Goal: Transaction & Acquisition: Book appointment/travel/reservation

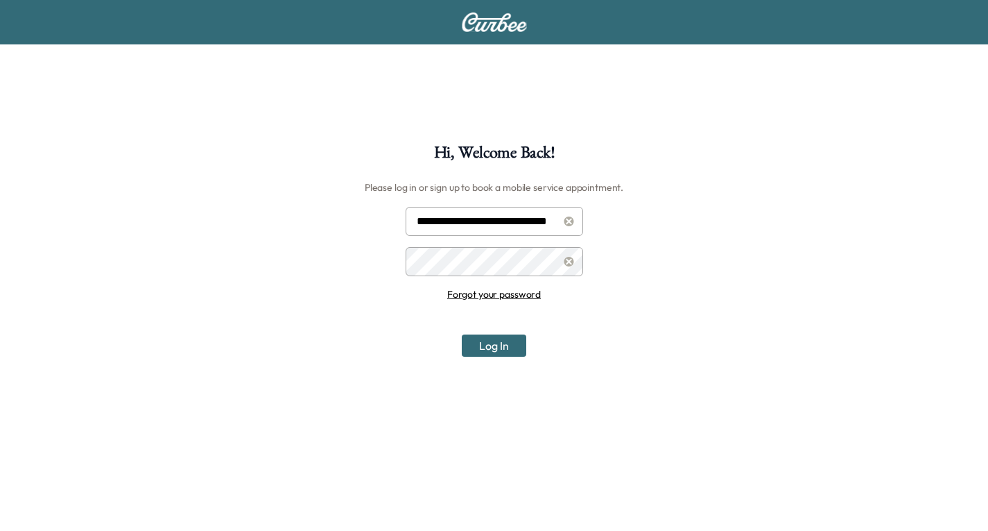
click at [497, 224] on input "**********" at bounding box center [495, 221] width 178 height 29
type input "**********"
click at [495, 345] on button "Log In" at bounding box center [494, 345] width 65 height 22
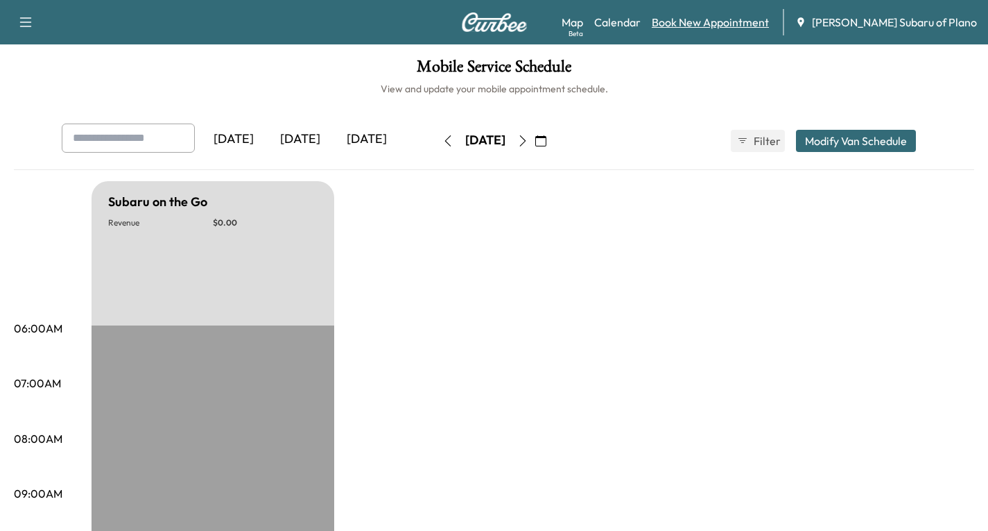
click at [757, 22] on link "Book New Appointment" at bounding box center [710, 22] width 117 height 17
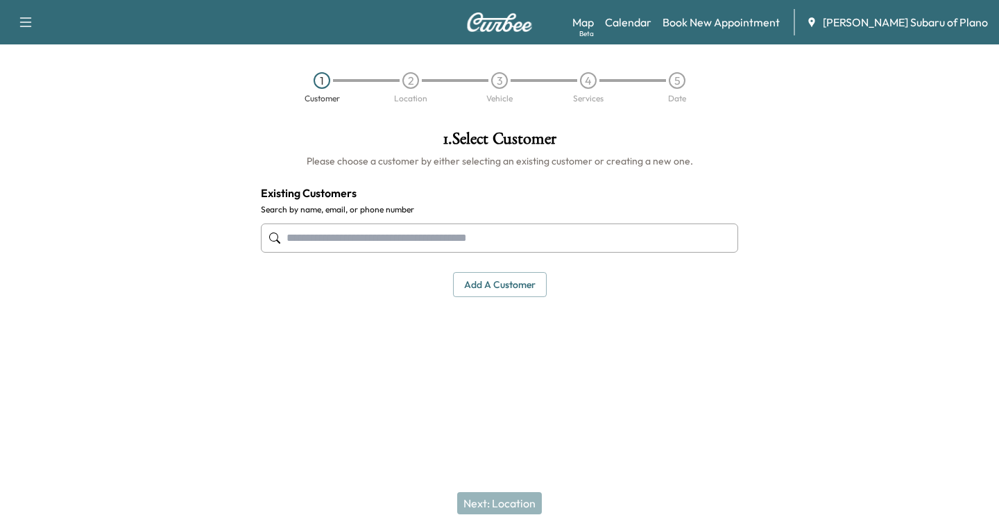
click at [283, 239] on input "text" at bounding box center [499, 237] width 477 height 29
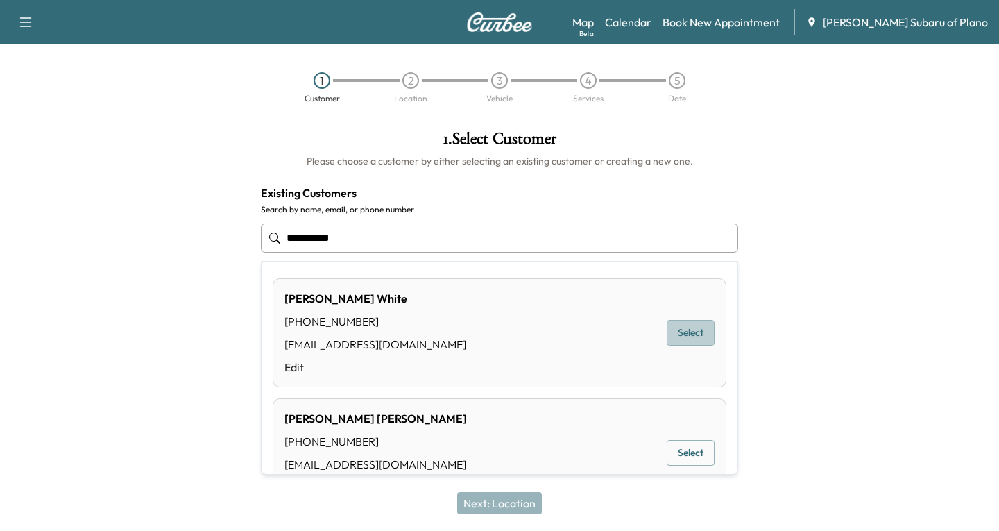
click at [672, 327] on button "Select" at bounding box center [691, 333] width 48 height 26
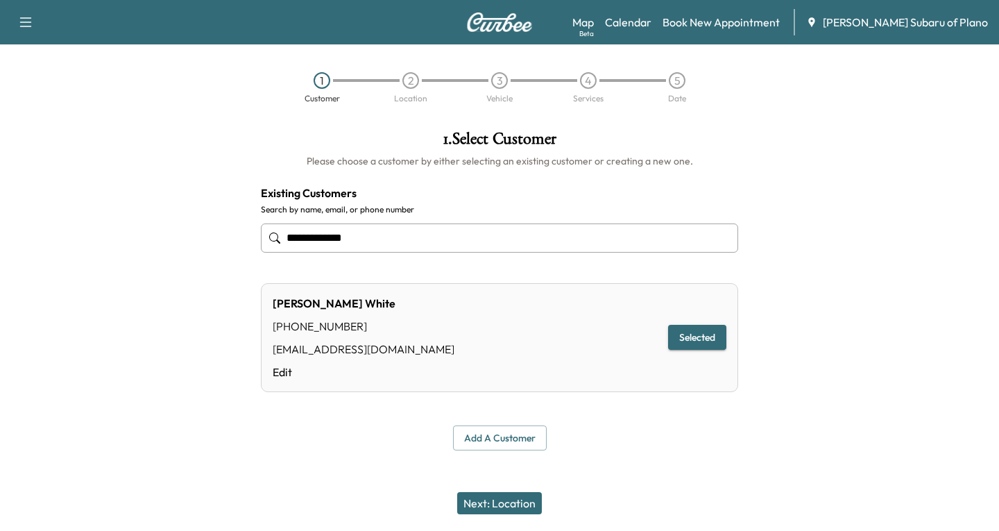
type input "**********"
click at [488, 500] on button "Next: Location" at bounding box center [499, 503] width 85 height 22
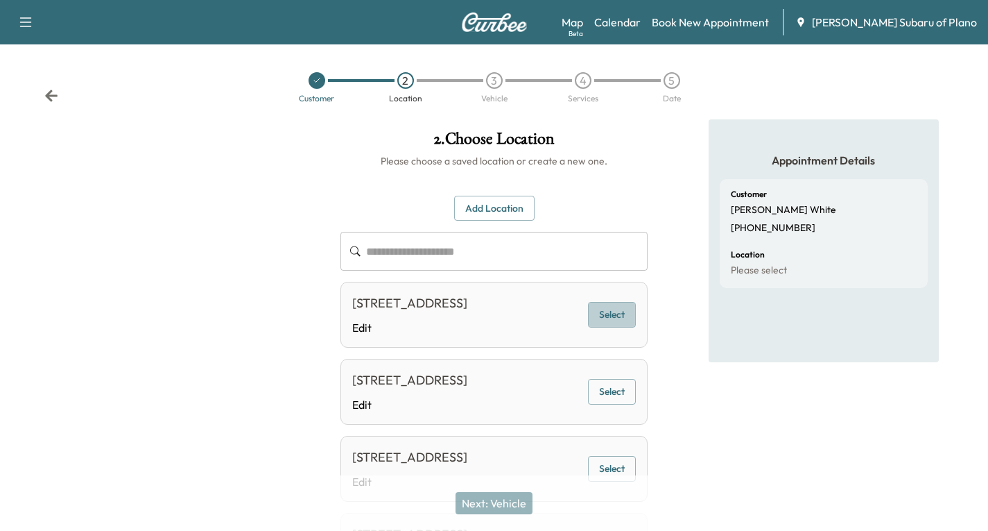
click at [608, 321] on button "Select" at bounding box center [612, 315] width 48 height 26
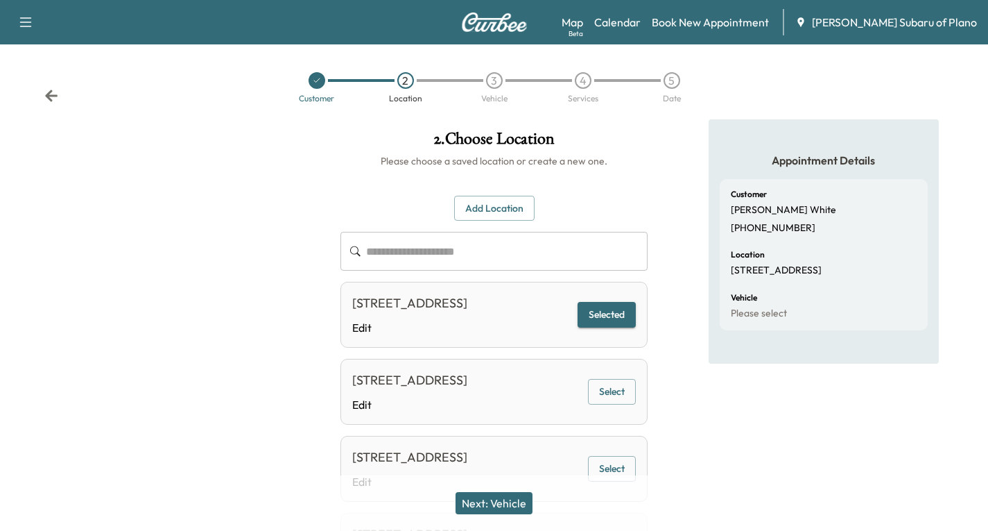
click at [502, 498] on button "Next: Vehicle" at bounding box center [494, 503] width 77 height 22
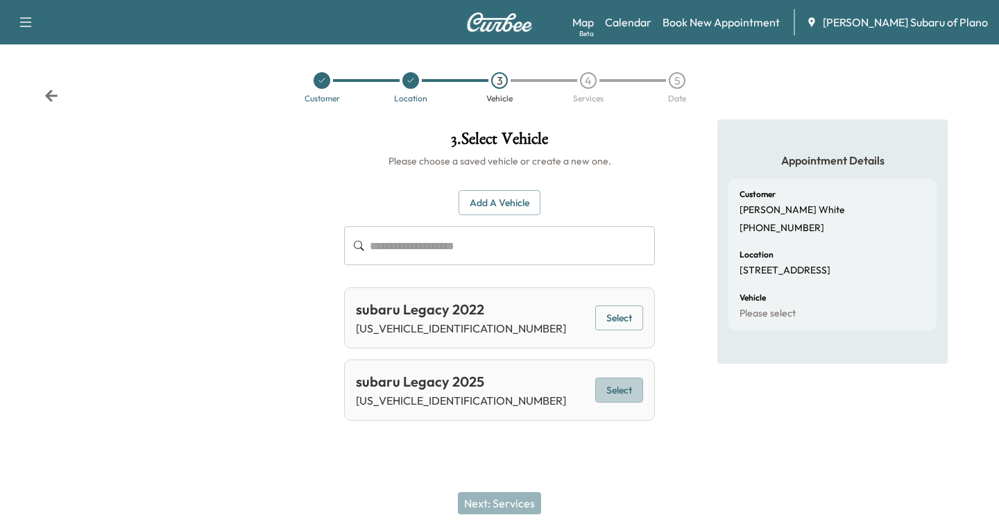
click at [623, 393] on button "Select" at bounding box center [619, 390] width 48 height 26
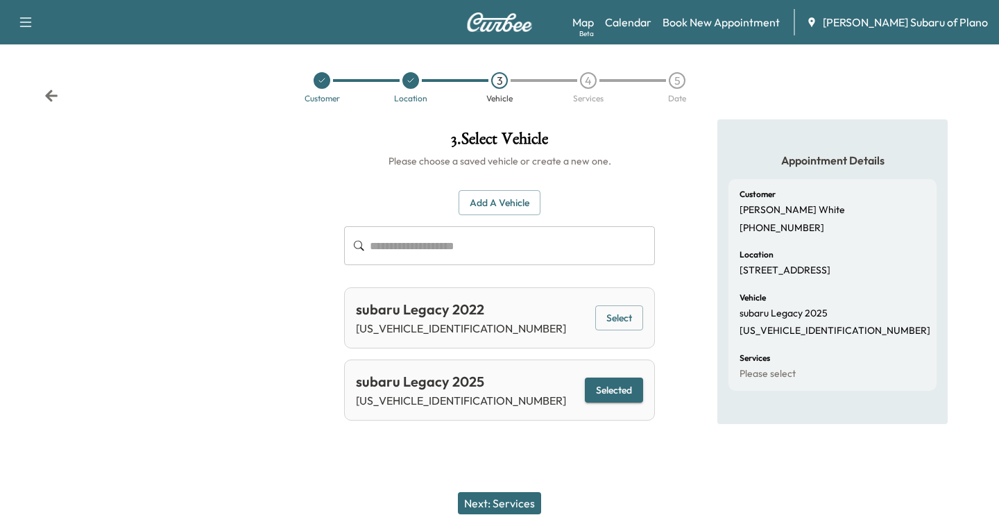
click at [484, 502] on button "Next: Services" at bounding box center [499, 503] width 83 height 22
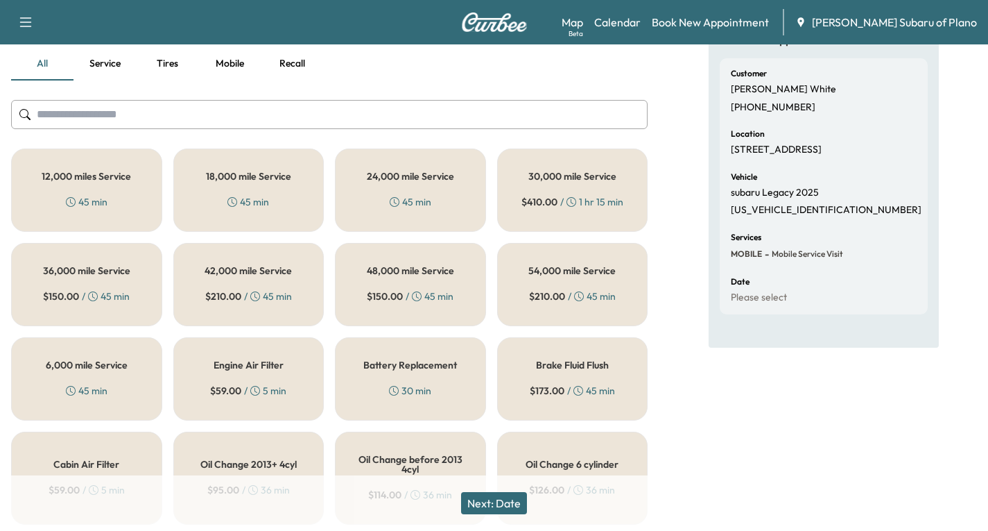
scroll to position [139, 0]
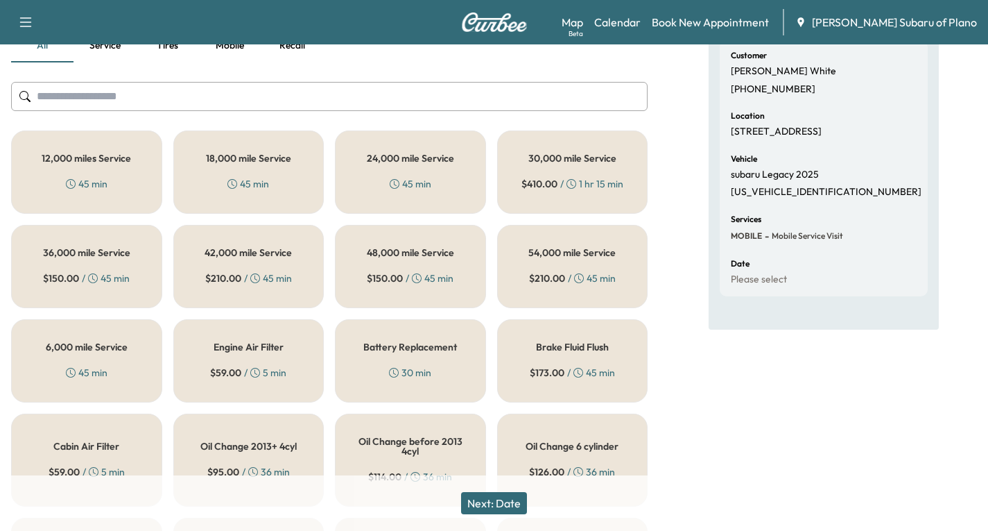
click at [79, 170] on div "12,000 miles Service 45 min" at bounding box center [86, 171] width 151 height 83
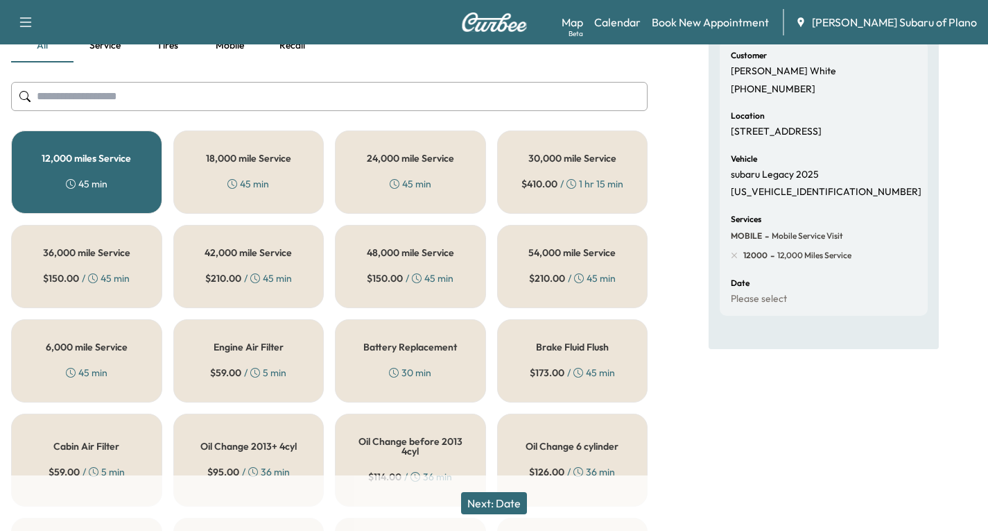
click at [519, 504] on button "Next: Date" at bounding box center [494, 503] width 66 height 22
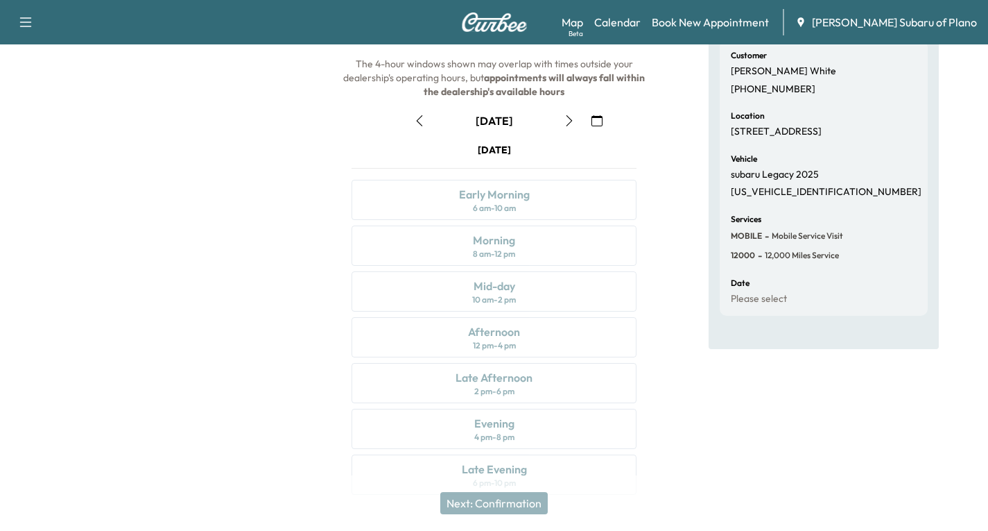
click at [418, 123] on icon "button" at bounding box center [419, 120] width 11 height 11
click at [599, 121] on icon "button" at bounding box center [597, 120] width 11 height 11
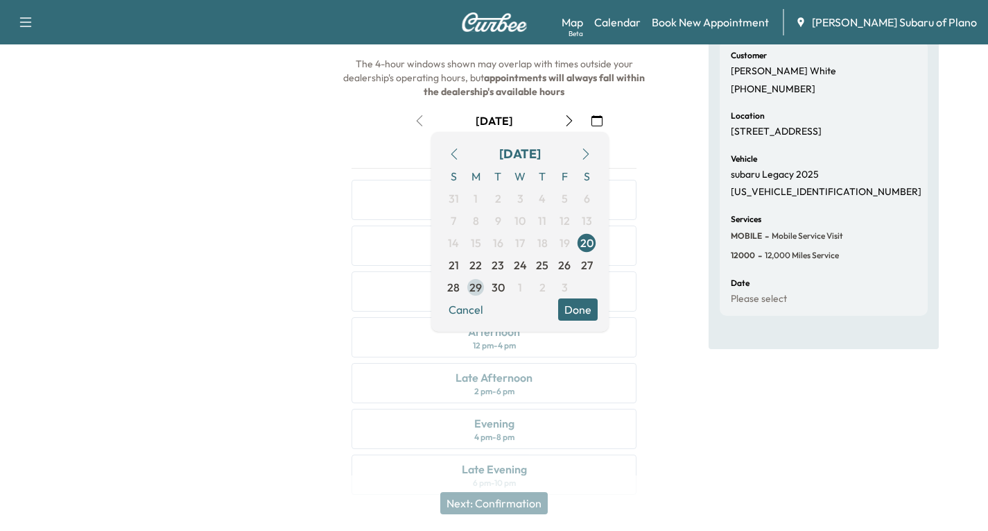
click at [474, 287] on span "29" at bounding box center [476, 287] width 12 height 17
click at [571, 307] on button "Done" at bounding box center [578, 309] width 40 height 22
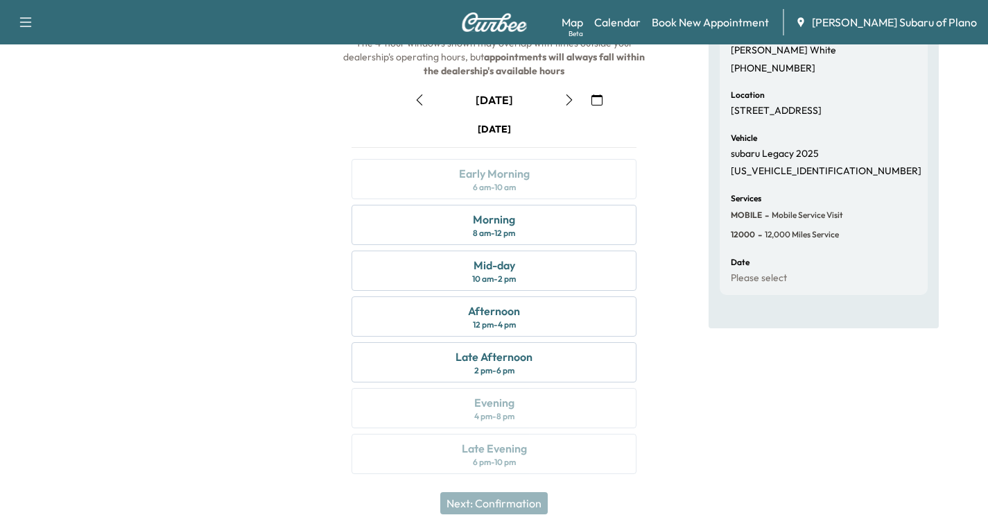
scroll to position [164, 0]
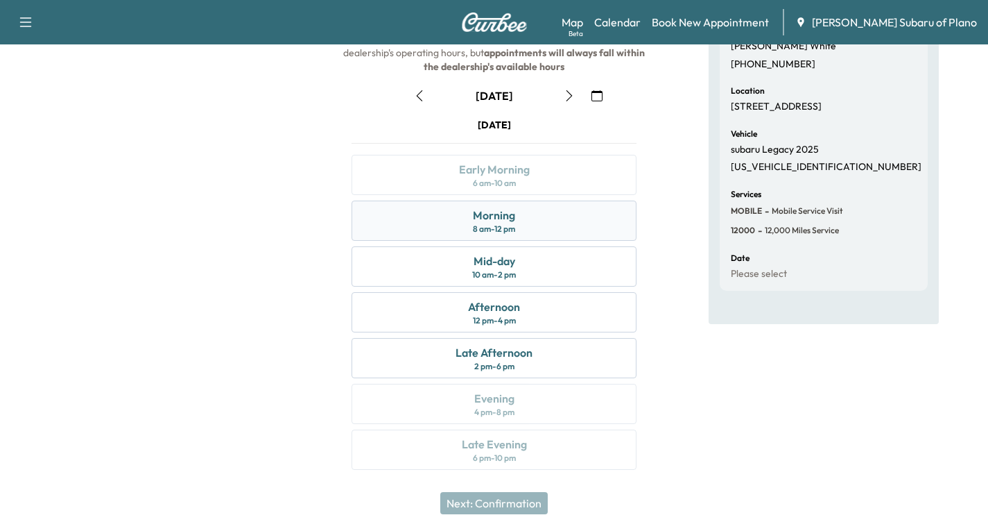
click at [553, 218] on div "Morning 8 am - 12 pm" at bounding box center [494, 220] width 285 height 40
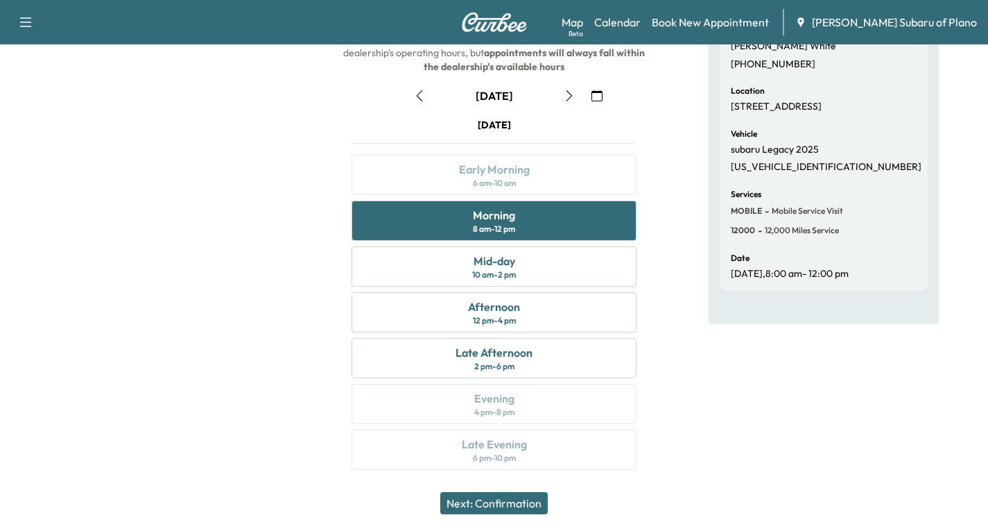
click at [510, 499] on button "Next: Confirmation" at bounding box center [494, 503] width 108 height 22
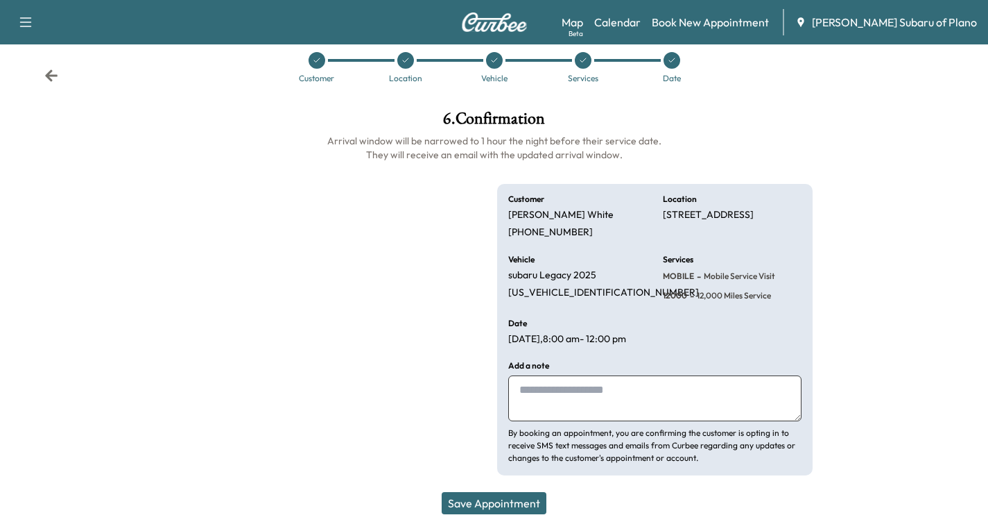
scroll to position [33, 0]
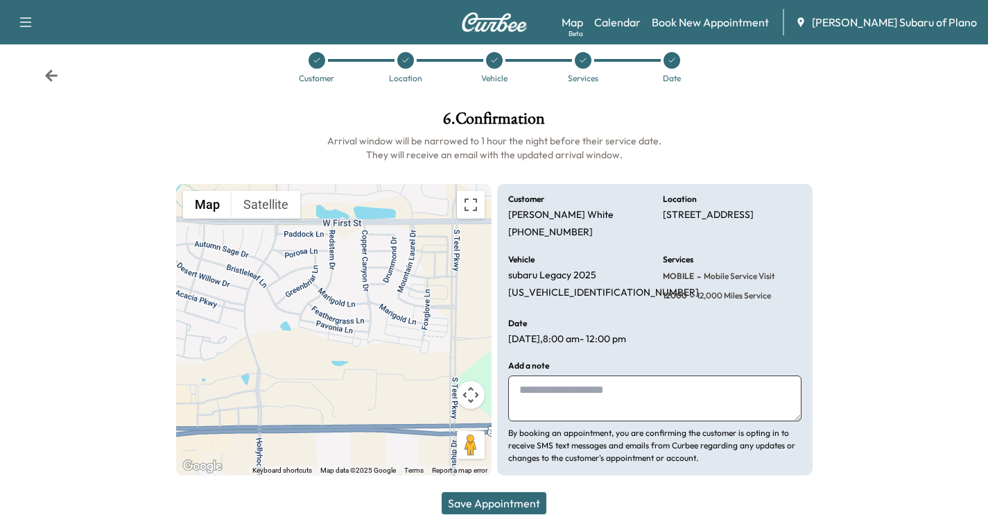
click at [470, 499] on button "Save Appointment" at bounding box center [494, 503] width 105 height 22
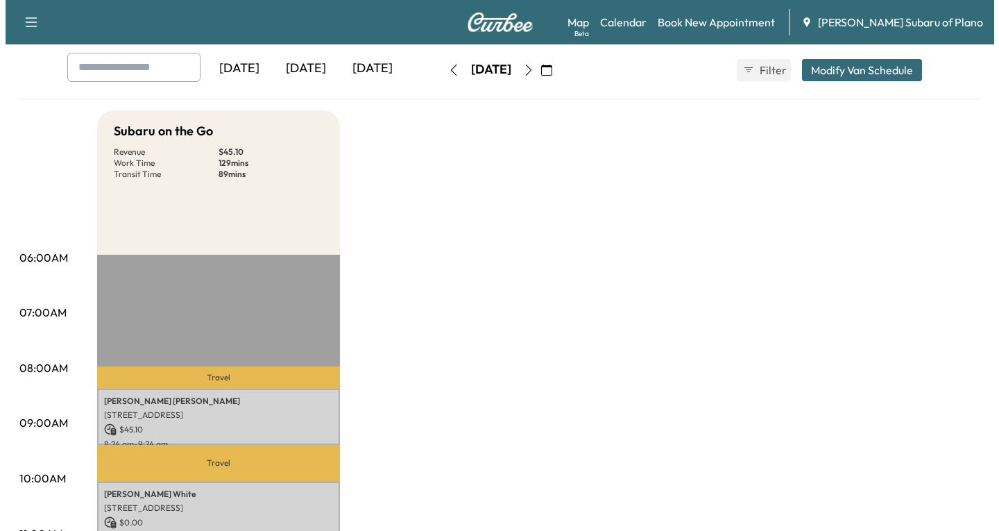
scroll to position [277, 0]
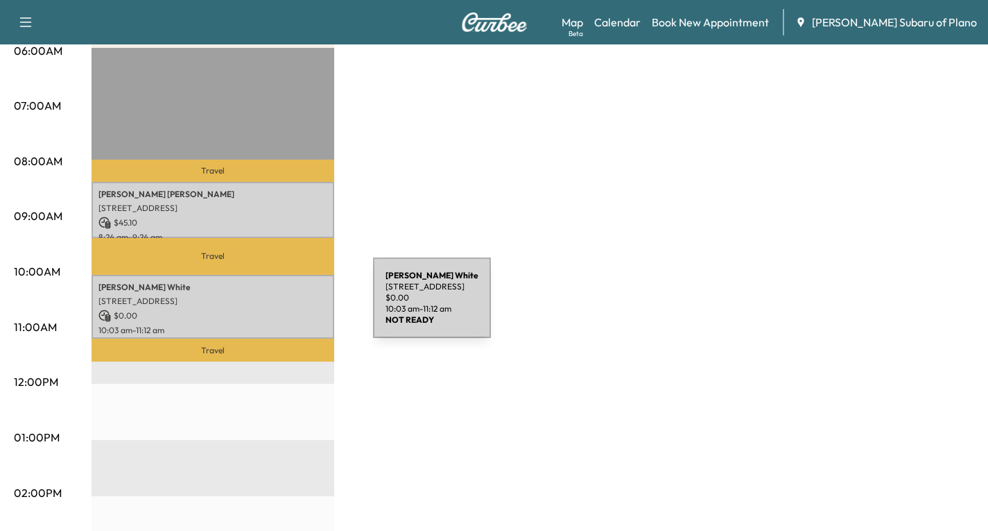
click at [269, 309] on p "$ 0.00" at bounding box center [212, 315] width 229 height 12
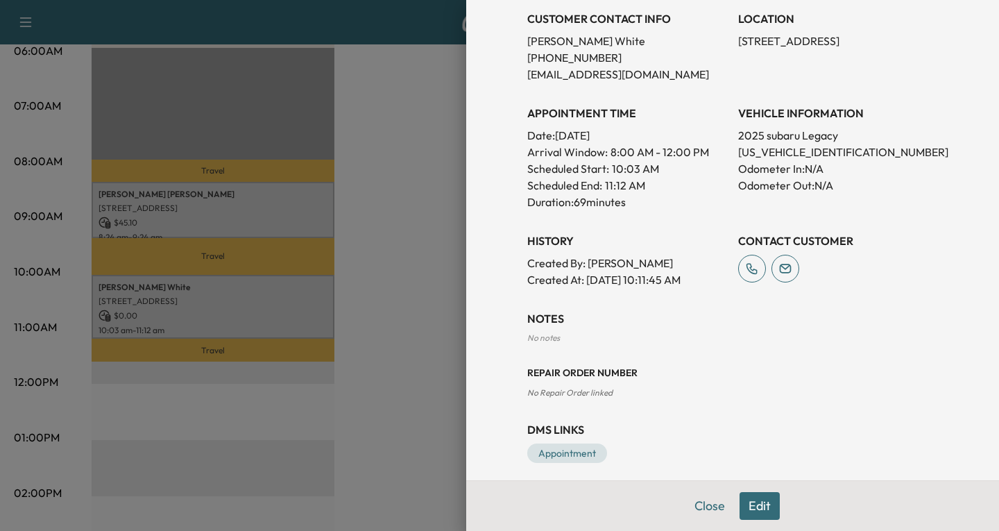
scroll to position [318, 0]
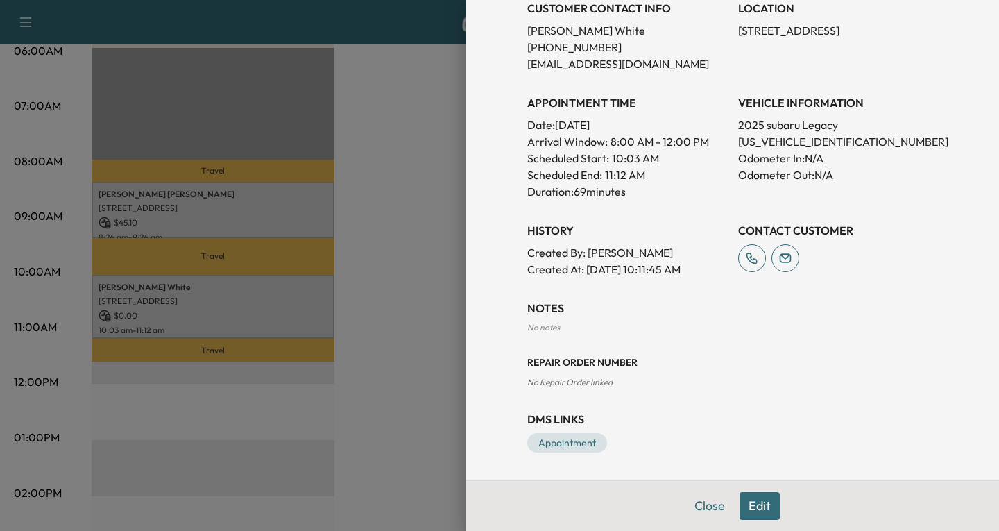
click at [746, 506] on button "Edit" at bounding box center [759, 506] width 40 height 28
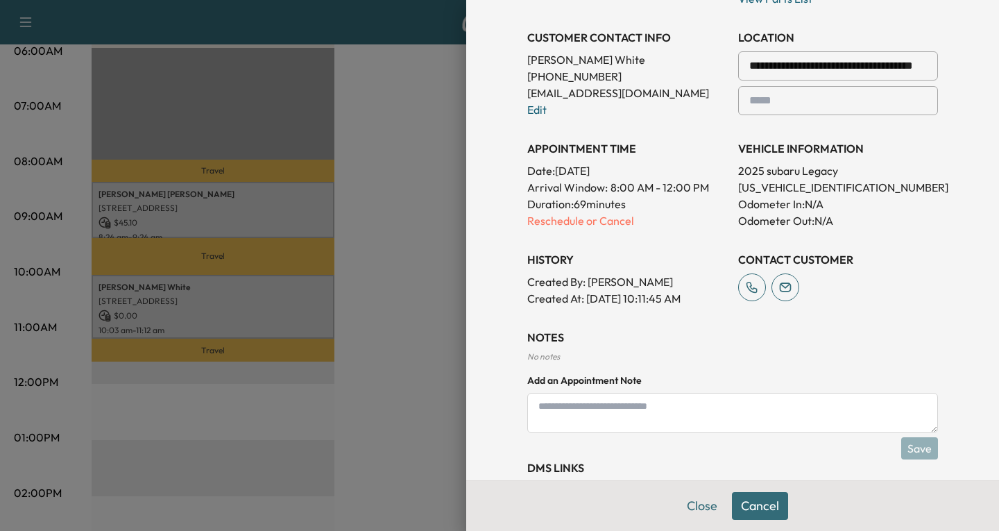
scroll to position [347, 0]
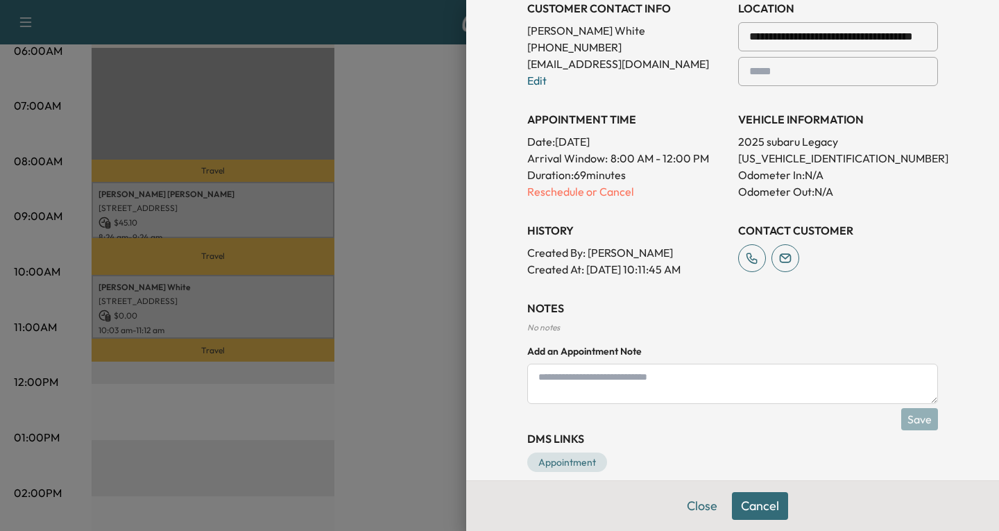
click at [533, 376] on textarea at bounding box center [732, 383] width 411 height 40
type textarea "**********"
click at [901, 421] on button "Save" at bounding box center [919, 419] width 37 height 22
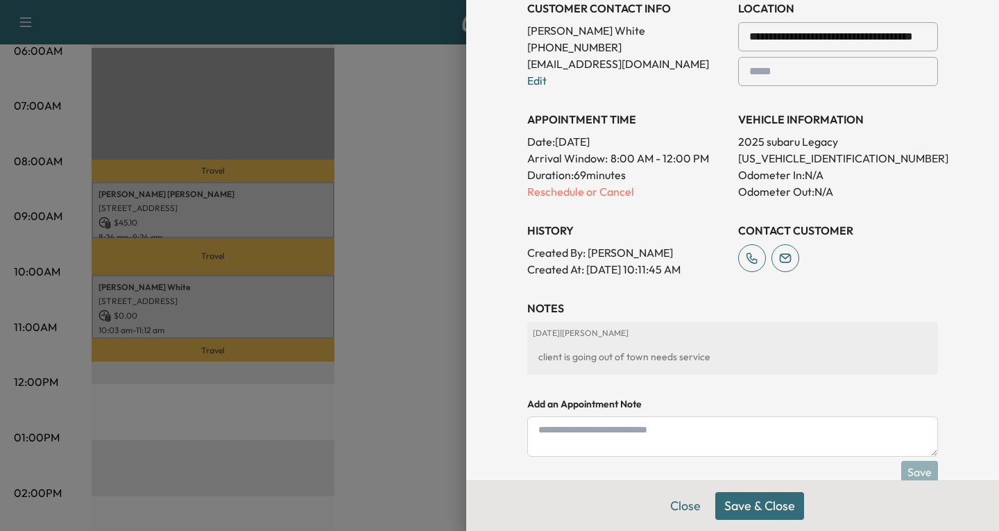
click at [773, 510] on button "Save & Close" at bounding box center [759, 506] width 89 height 28
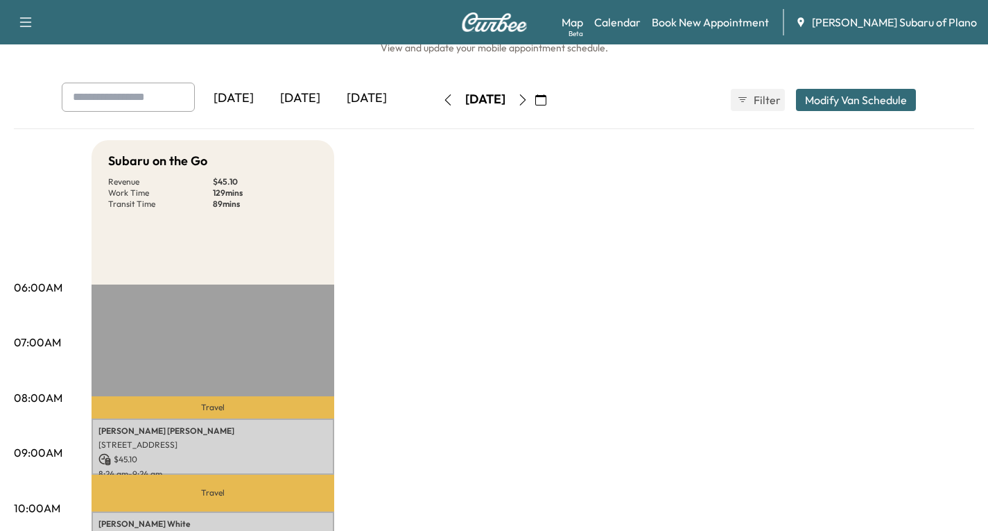
scroll to position [0, 0]
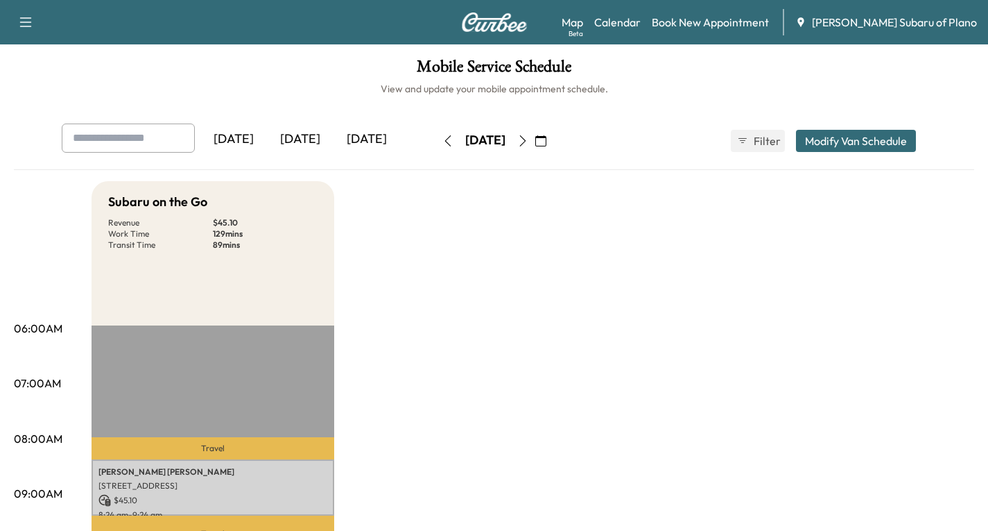
click at [24, 22] on icon "button" at bounding box center [25, 22] width 17 height 17
click at [28, 75] on button "Log Out" at bounding box center [49, 78] width 52 height 22
